Goal: Find specific page/section: Find specific page/section

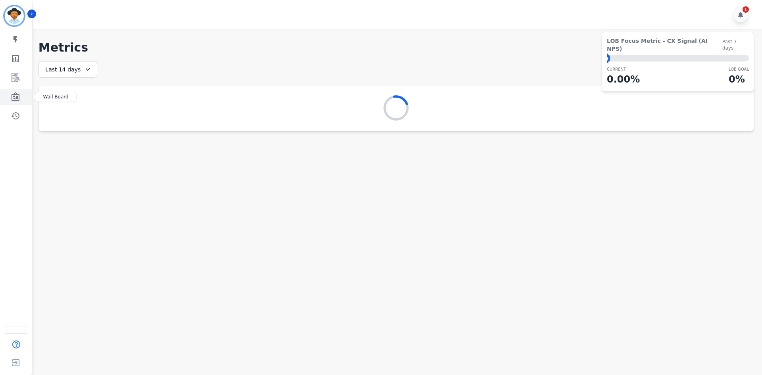
click at [20, 95] on icon "Sidebar" at bounding box center [16, 97] width 10 height 10
